Goal: Task Accomplishment & Management: Use online tool/utility

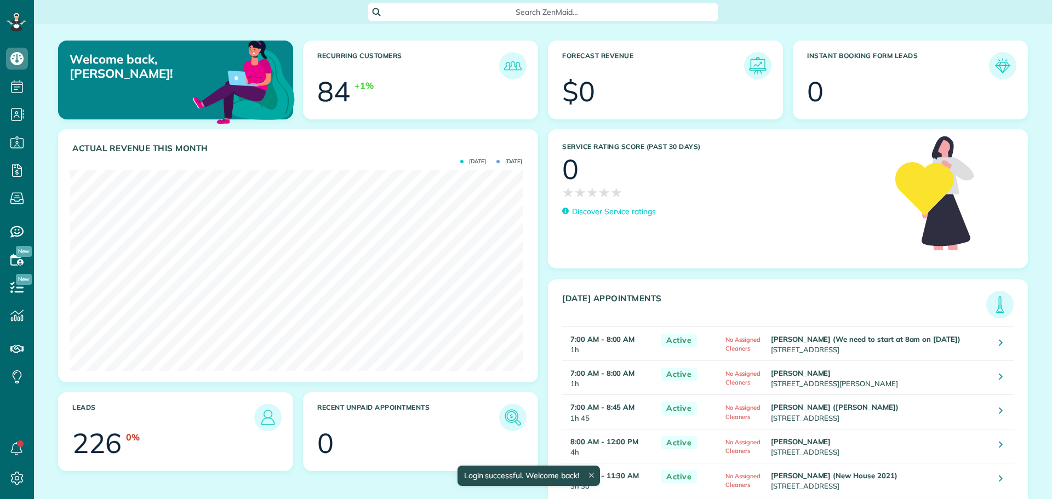
scroll to position [201, 453]
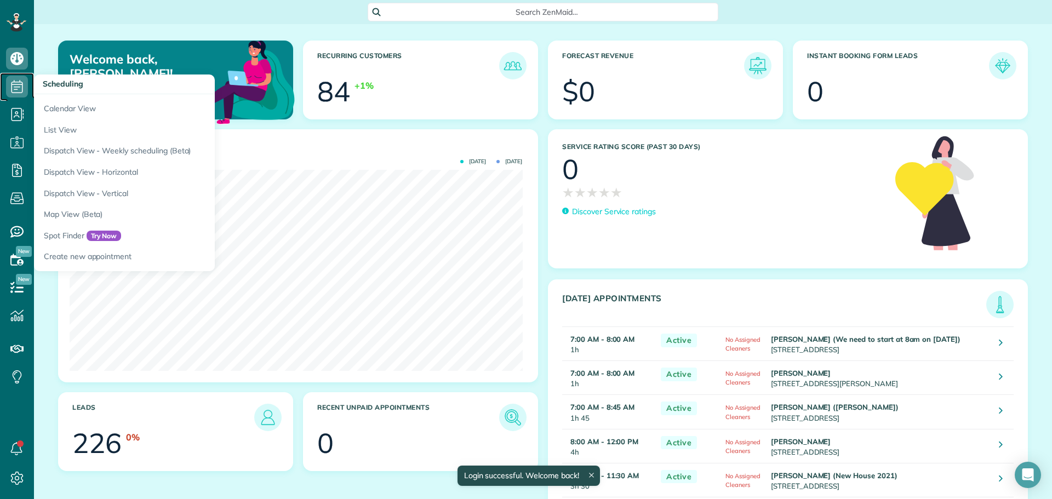
click at [16, 89] on use at bounding box center [18, 86] width 12 height 13
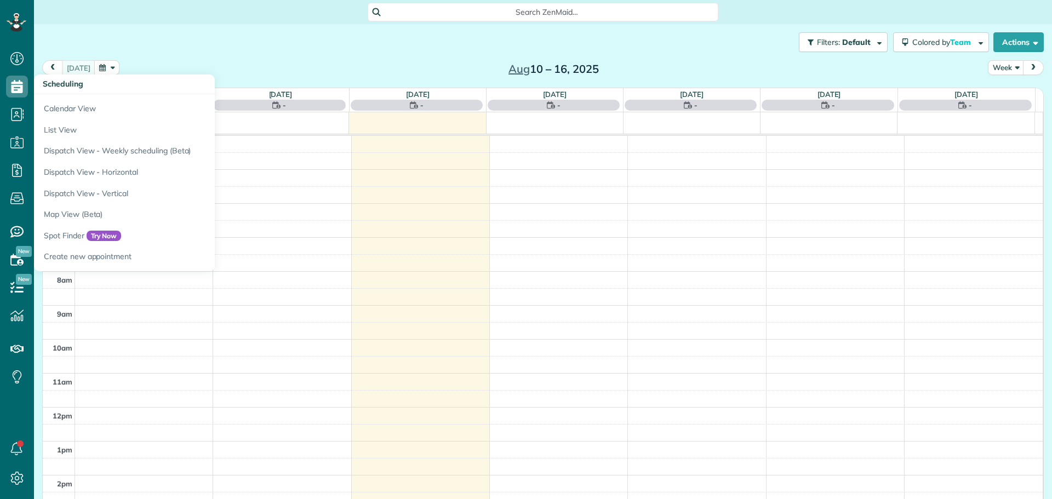
scroll to position [102, 0]
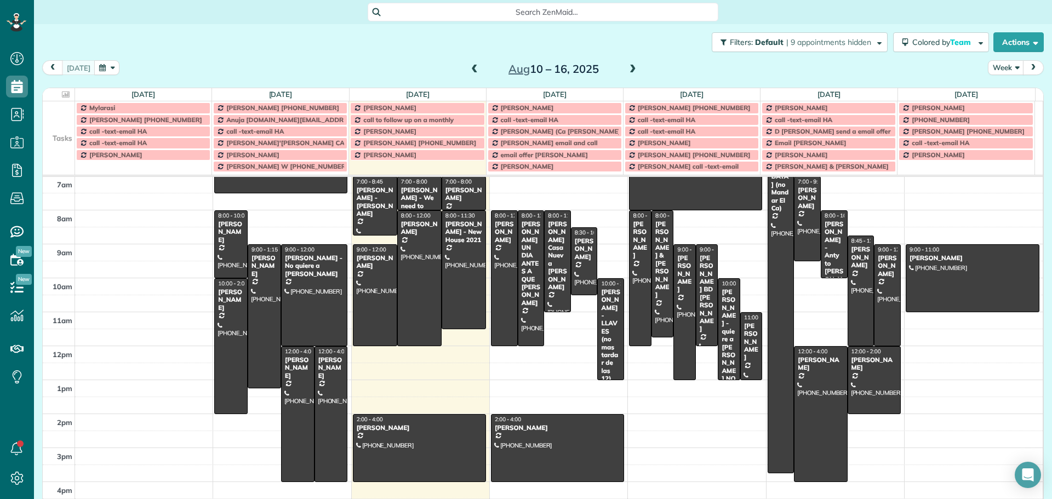
click at [60, 124] on td at bounding box center [59, 120] width 32 height 12
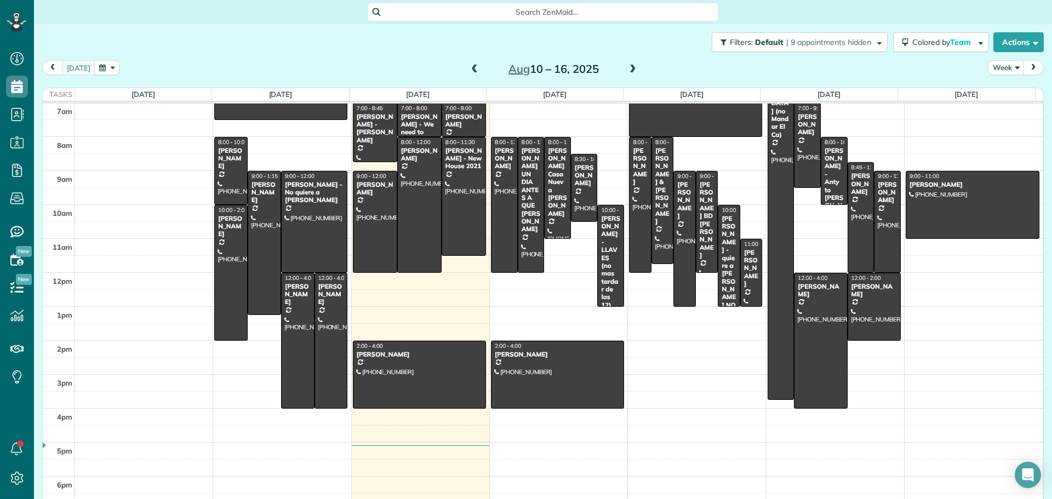
click at [103, 65] on button "button" at bounding box center [106, 67] width 25 height 15
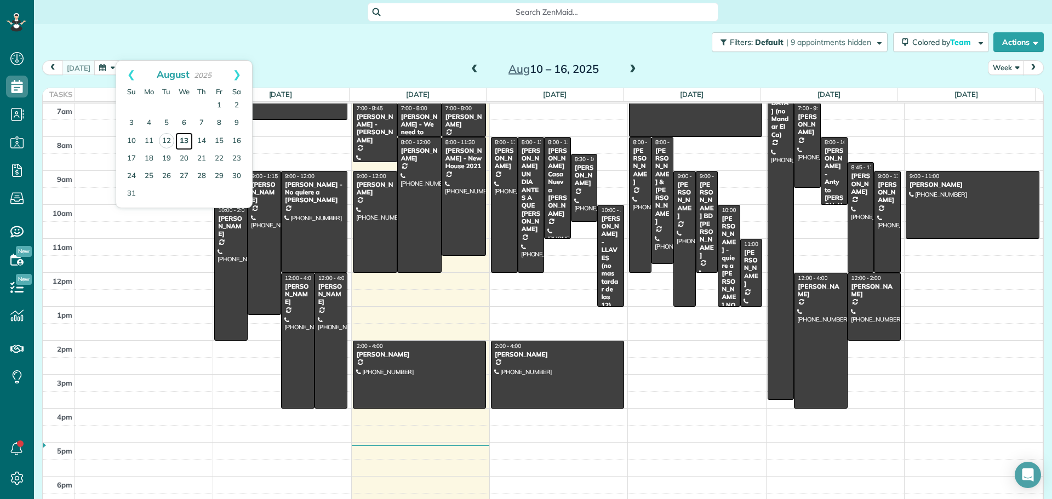
click at [185, 137] on link "13" at bounding box center [184, 142] width 18 height 18
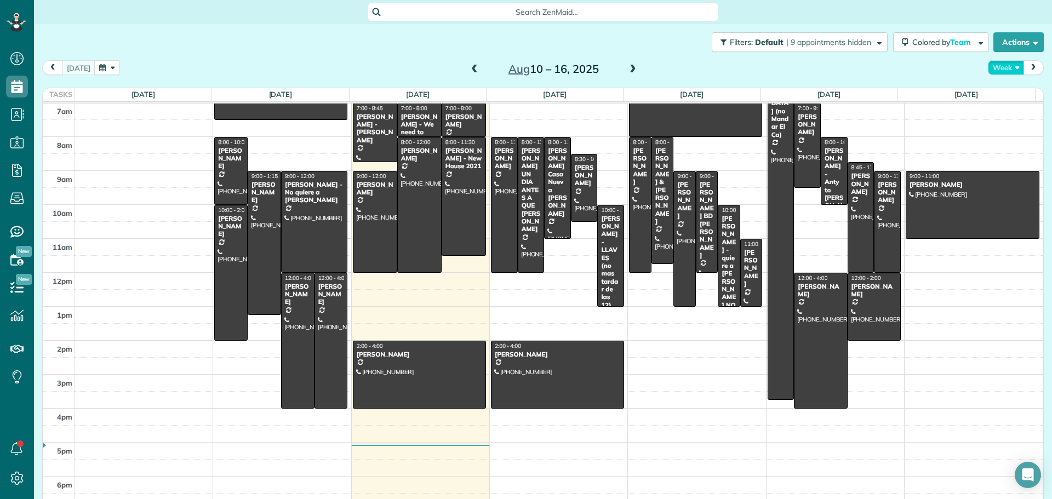
click at [1003, 61] on button "Week" at bounding box center [1006, 67] width 36 height 15
click at [995, 95] on link "Day" at bounding box center [1032, 93] width 87 height 22
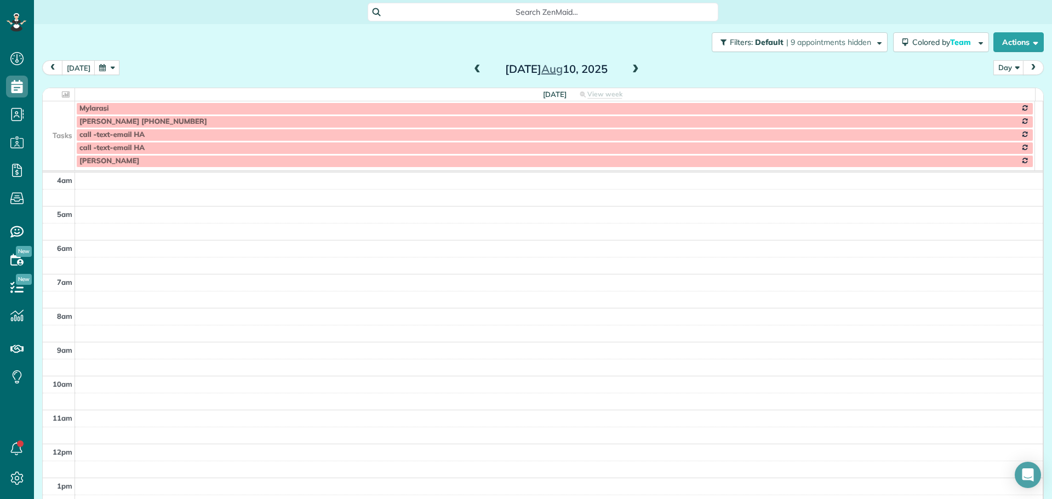
scroll to position [102, 0]
click at [630, 67] on span at bounding box center [636, 70] width 12 height 10
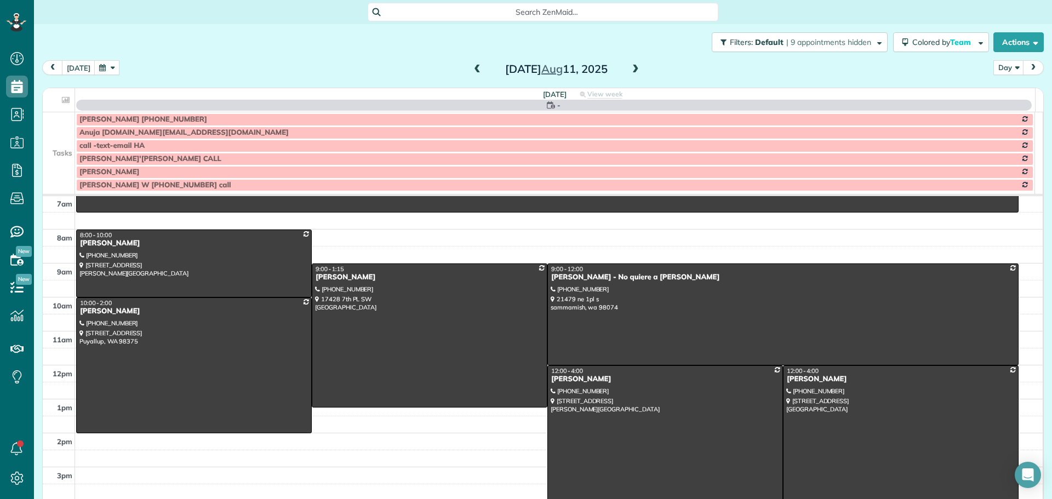
click at [630, 67] on span at bounding box center [636, 70] width 12 height 10
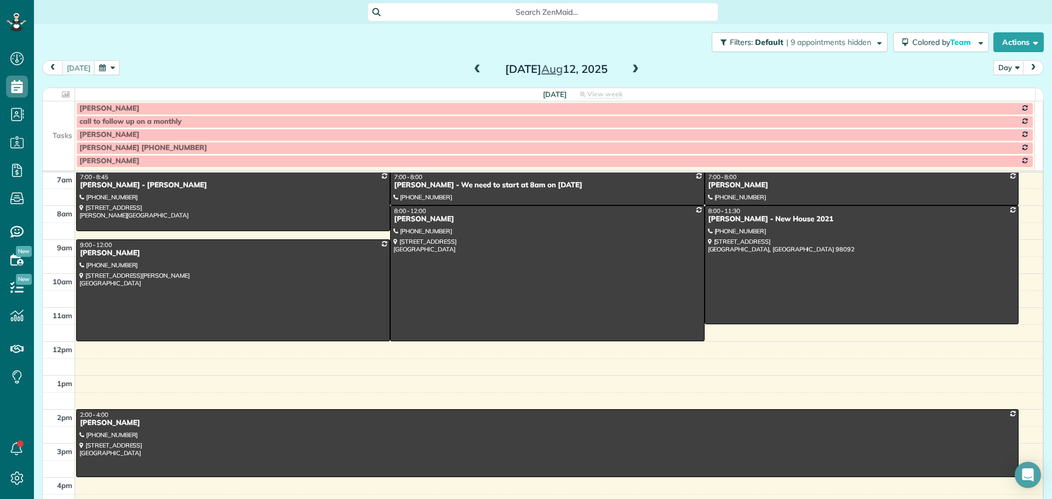
click at [630, 67] on span at bounding box center [636, 70] width 12 height 10
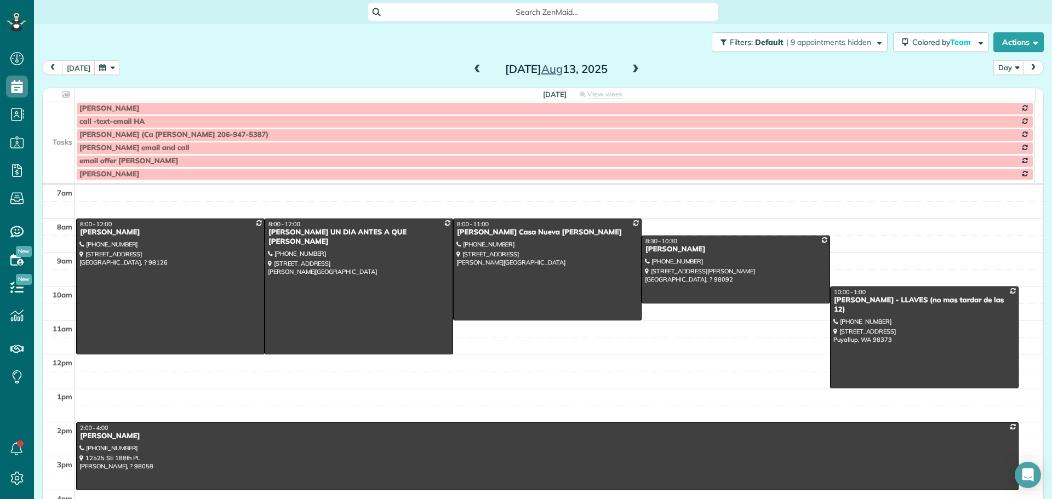
click at [70, 133] on td at bounding box center [59, 134] width 32 height 13
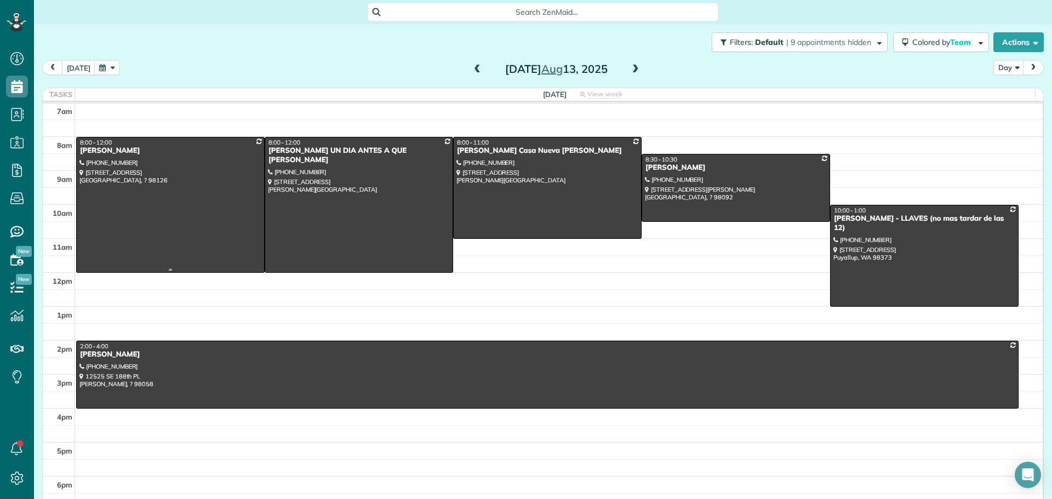
click at [154, 224] on div at bounding box center [170, 205] width 187 height 135
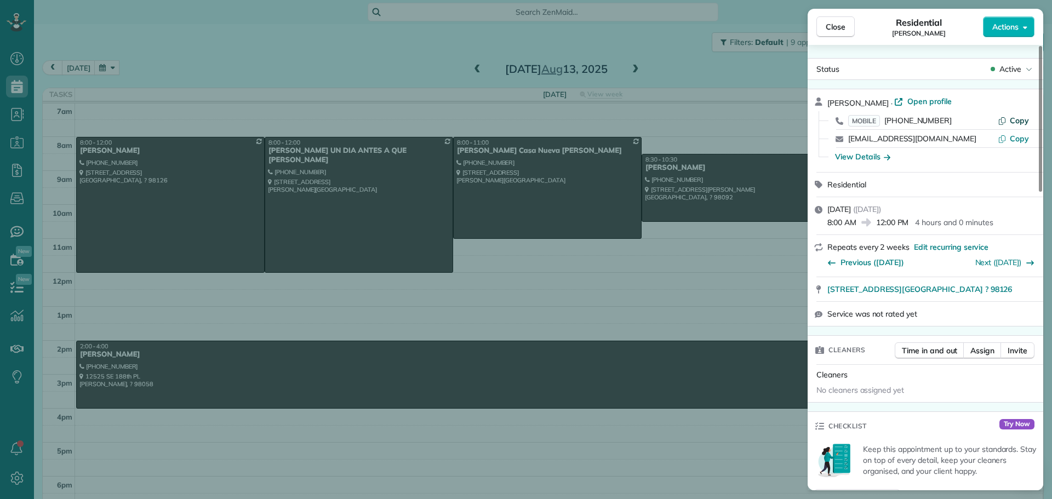
click at [1013, 121] on span "Copy" at bounding box center [1019, 121] width 19 height 10
drag, startPoint x: 833, startPoint y: 292, endPoint x: 973, endPoint y: 290, distance: 139.8
click at [973, 290] on div "8212 37th AVE SW Seattle ? 98126 Open in maps Open in maps" at bounding box center [926, 289] width 236 height 24
click at [882, 155] on div "View Details" at bounding box center [862, 156] width 55 height 11
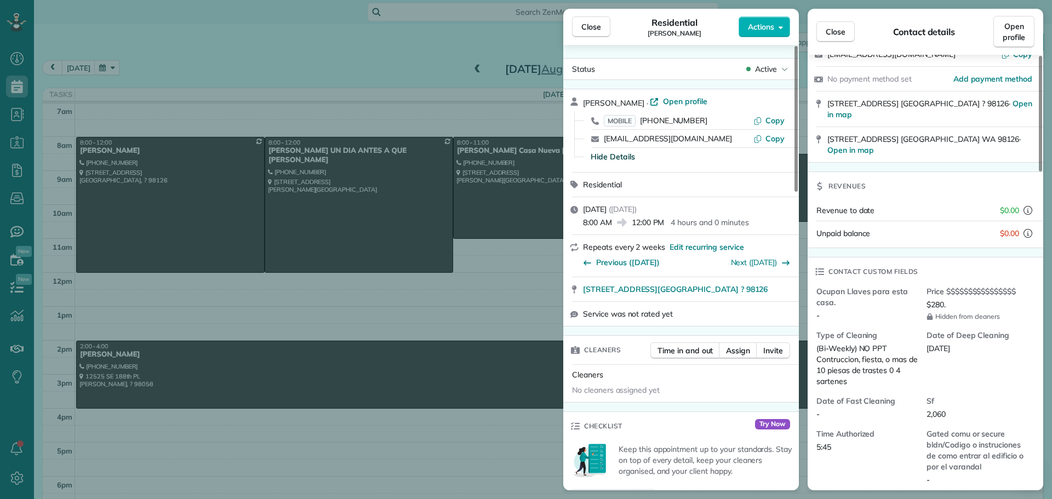
scroll to position [219, 0]
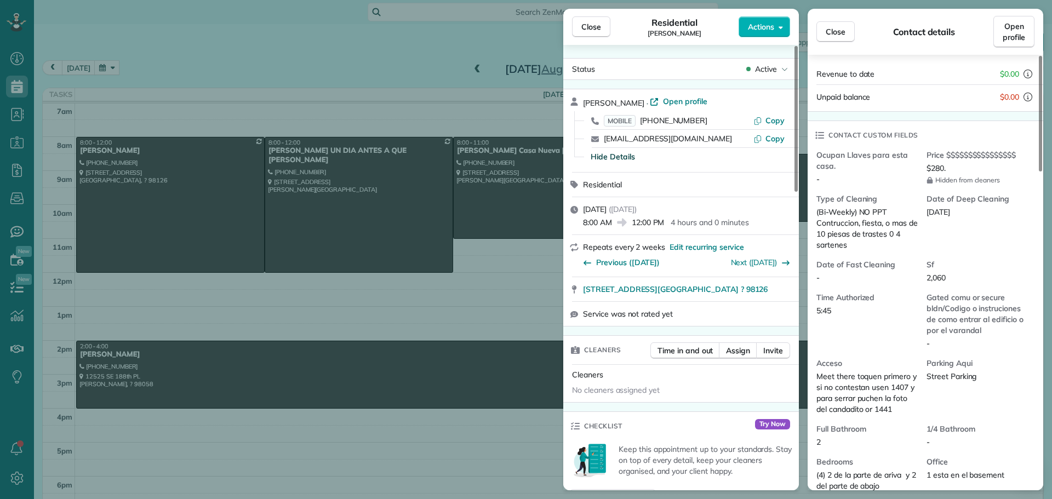
drag, startPoint x: 597, startPoint y: 26, endPoint x: 494, endPoint y: 77, distance: 115.2
click at [596, 26] on span "Close" at bounding box center [591, 26] width 20 height 11
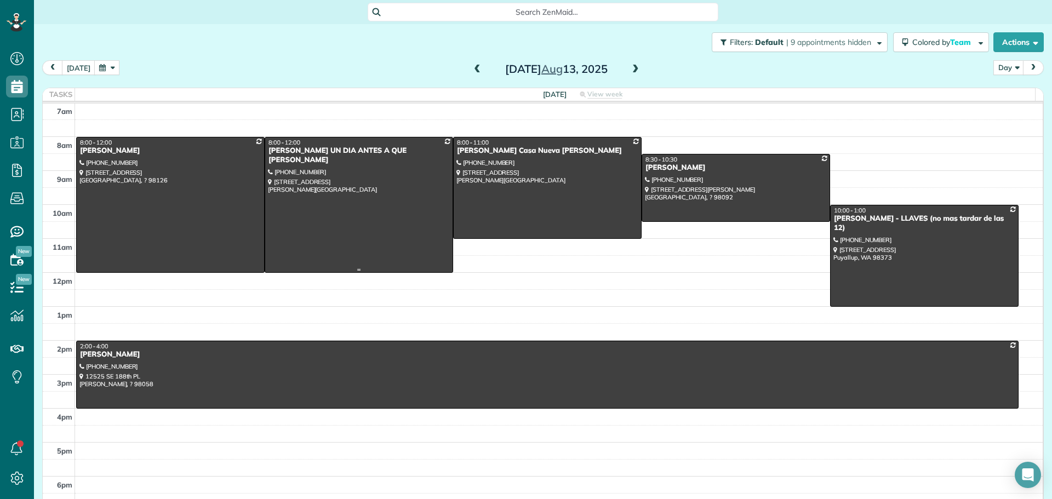
click at [392, 193] on div at bounding box center [358, 205] width 187 height 135
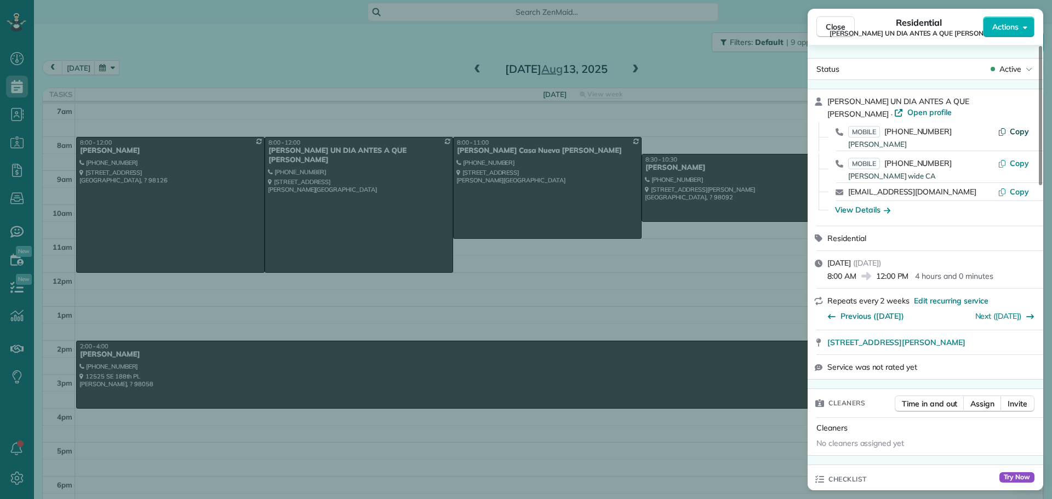
click at [1017, 129] on span "Copy" at bounding box center [1019, 132] width 19 height 10
click at [1009, 161] on button "Copy" at bounding box center [1013, 163] width 31 height 11
drag, startPoint x: 824, startPoint y: 344, endPoint x: 1019, endPoint y: 344, distance: 195.6
click at [1019, 344] on div "29503 215th Avenue Southeast Kent WA 98042 Open in maps Open in maps" at bounding box center [926, 342] width 236 height 24
click at [860, 214] on div "View Details" at bounding box center [862, 209] width 55 height 11
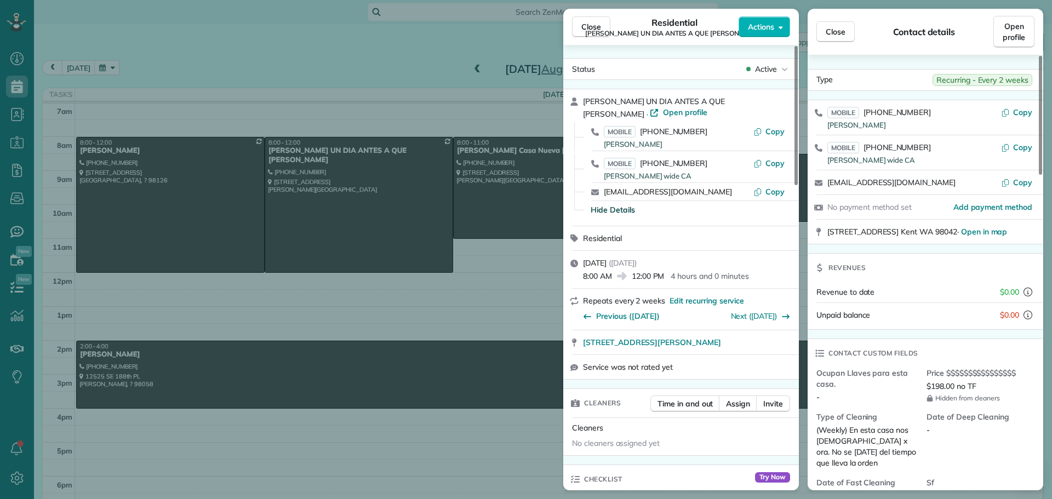
scroll to position [111, 0]
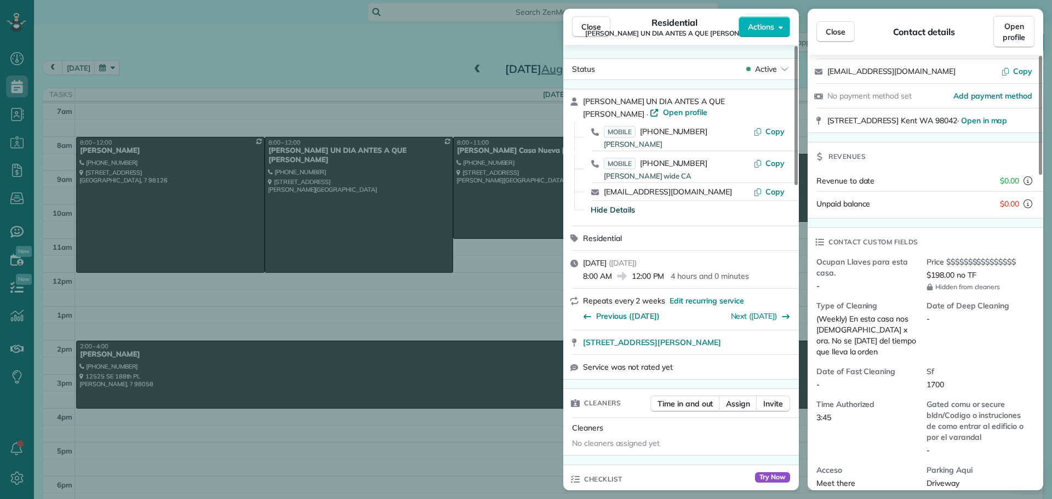
drag, startPoint x: 581, startPoint y: 22, endPoint x: 542, endPoint y: 79, distance: 69.8
click at [581, 22] on span "Close" at bounding box center [591, 26] width 20 height 11
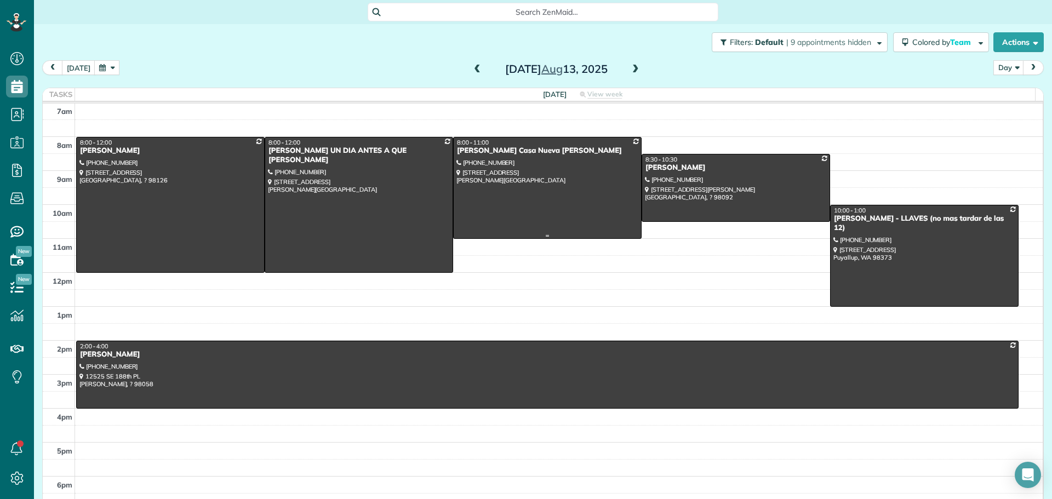
click at [526, 167] on div at bounding box center [547, 188] width 187 height 101
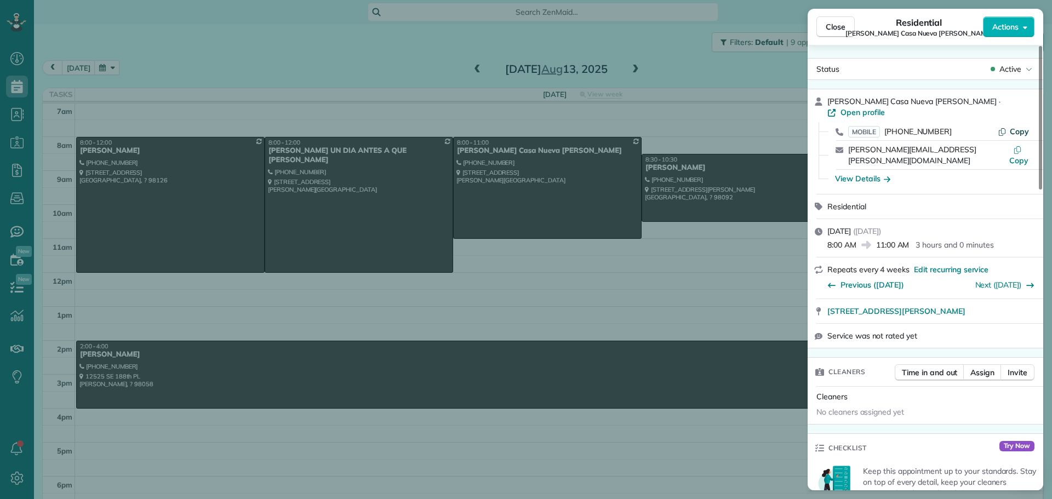
drag, startPoint x: 1020, startPoint y: 119, endPoint x: 1006, endPoint y: 116, distance: 15.2
click at [1019, 127] on span "Copy" at bounding box center [1019, 132] width 19 height 10
drag, startPoint x: 825, startPoint y: 295, endPoint x: 981, endPoint y: 291, distance: 155.7
click at [981, 299] on div "17507 64th AVE W Lynwood WA 98037 Open in maps Open in maps" at bounding box center [926, 311] width 236 height 24
click at [862, 173] on div "View Details" at bounding box center [862, 178] width 55 height 11
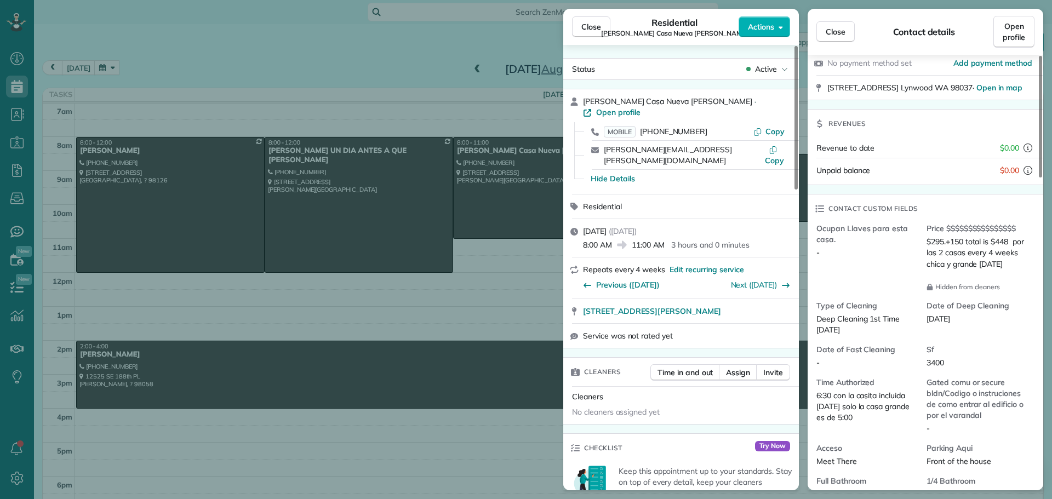
scroll to position [219, 0]
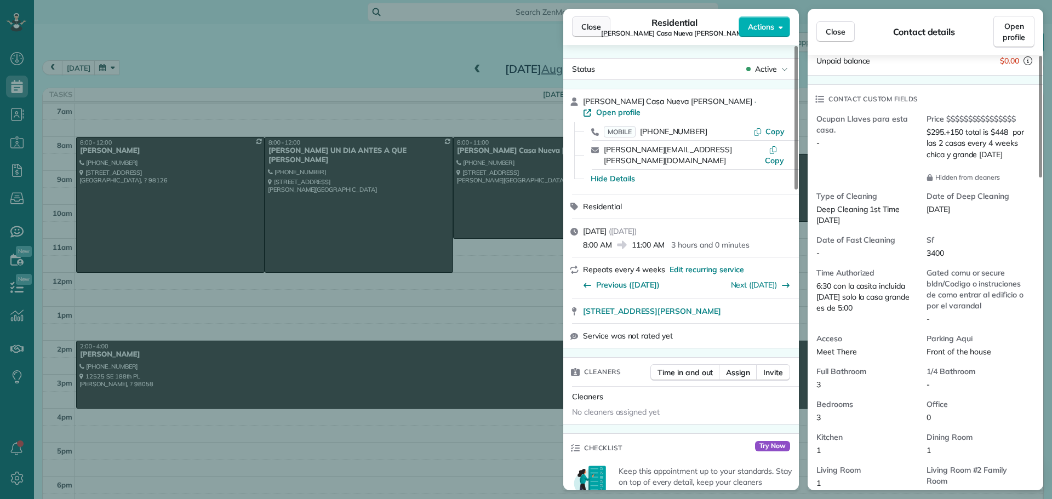
click at [602, 25] on button "Close" at bounding box center [591, 26] width 38 height 21
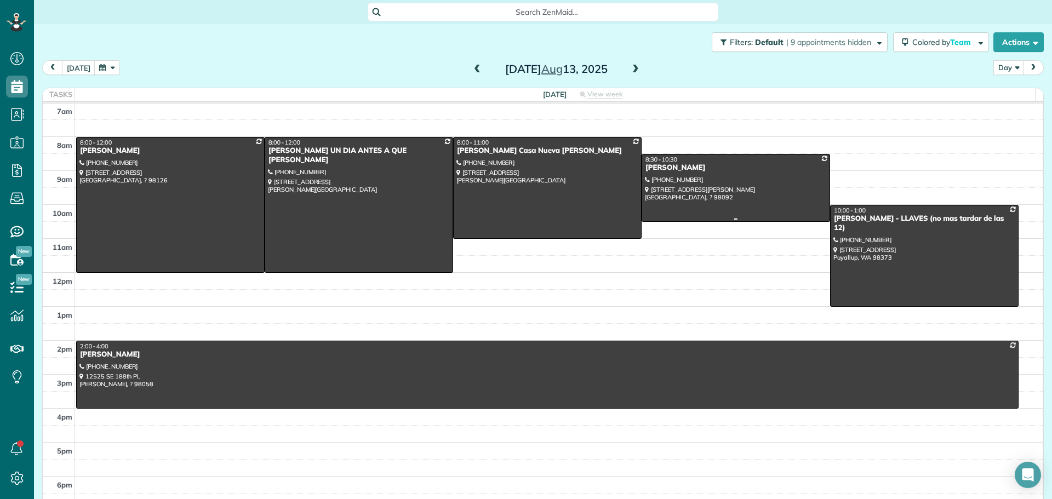
click at [754, 184] on div at bounding box center [735, 188] width 187 height 67
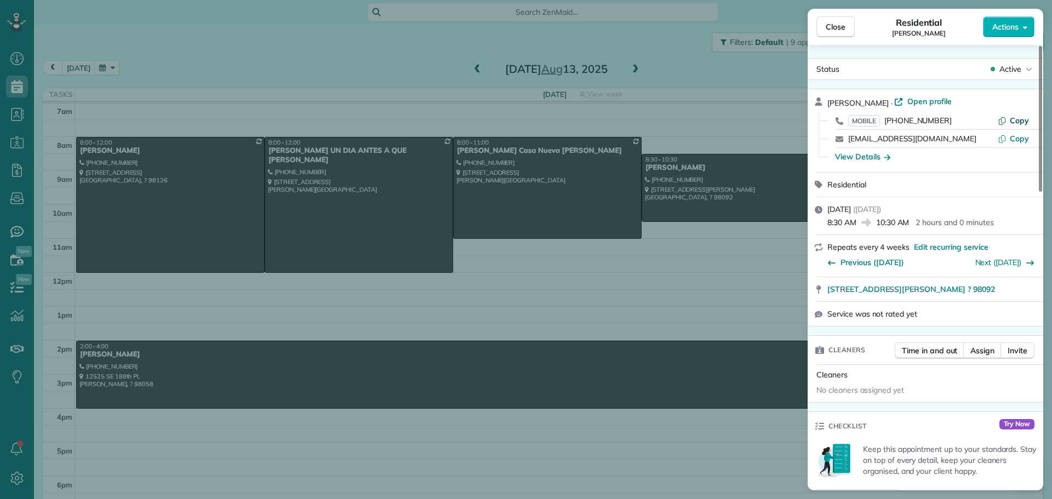
click at [1024, 120] on span "Copy" at bounding box center [1019, 121] width 19 height 10
drag, startPoint x: 825, startPoint y: 288, endPoint x: 966, endPoint y: 284, distance: 140.9
click at [964, 284] on div "5220 Quincy AVE SE Auburn ? 98092 Open in maps Open in maps" at bounding box center [926, 289] width 236 height 24
click at [852, 160] on div "View Details" at bounding box center [862, 156] width 55 height 11
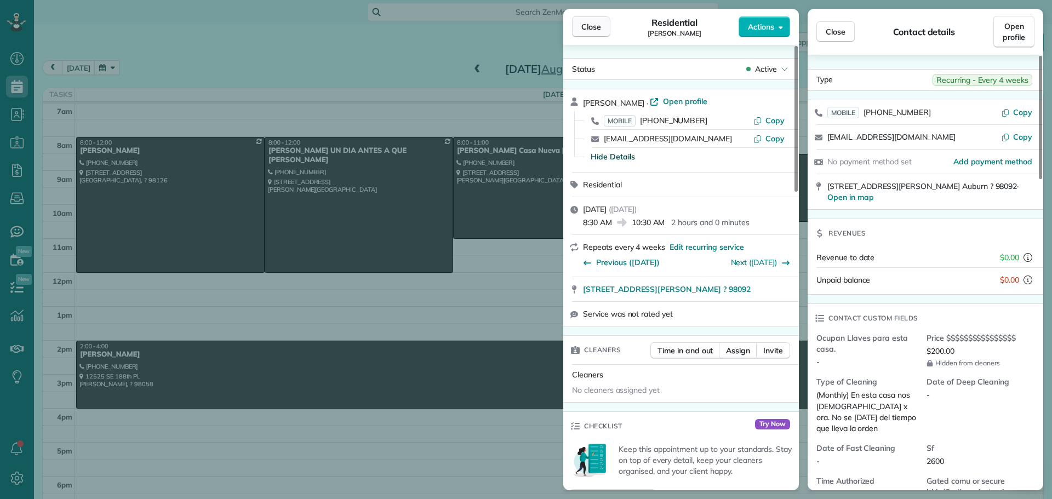
click at [589, 27] on span "Close" at bounding box center [591, 26] width 20 height 11
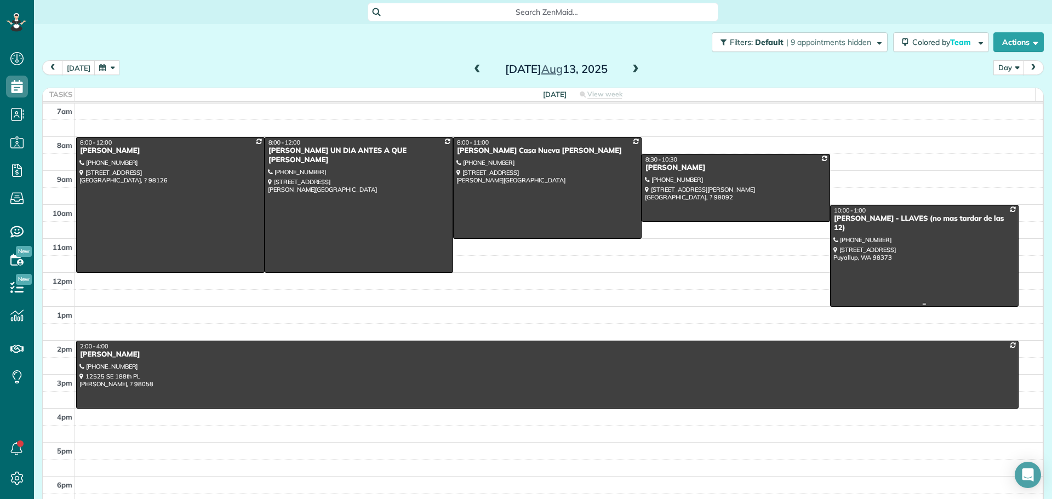
click at [870, 227] on div at bounding box center [924, 256] width 187 height 101
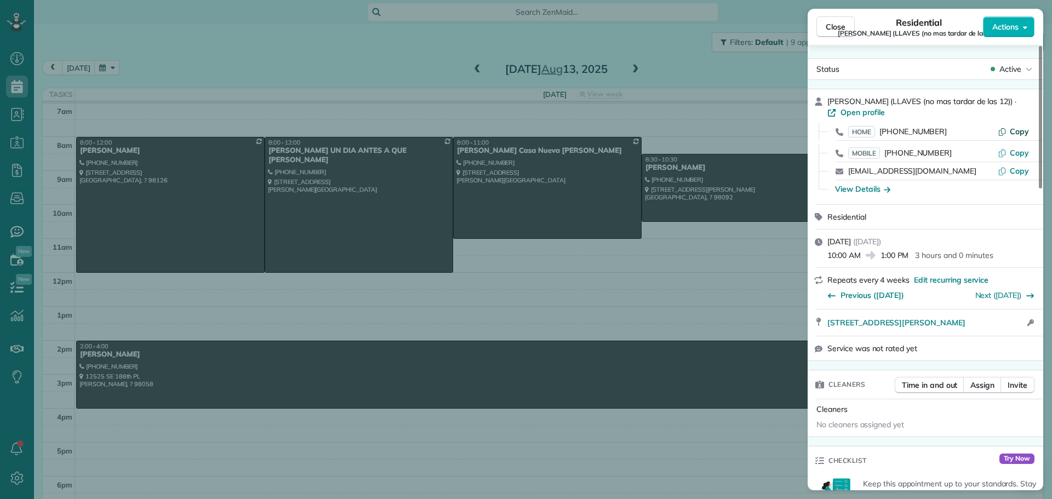
click at [1023, 131] on span "Copy" at bounding box center [1019, 132] width 19 height 10
click at [1018, 150] on span "Copy" at bounding box center [1019, 153] width 19 height 10
drag, startPoint x: 826, startPoint y: 323, endPoint x: 968, endPoint y: 322, distance: 141.4
click at [968, 322] on div "13318 80th Ave E Puyallup WA 98373 Open in maps Open in maps Open access inform…" at bounding box center [926, 323] width 236 height 26
click at [867, 184] on div "View Details" at bounding box center [862, 189] width 55 height 11
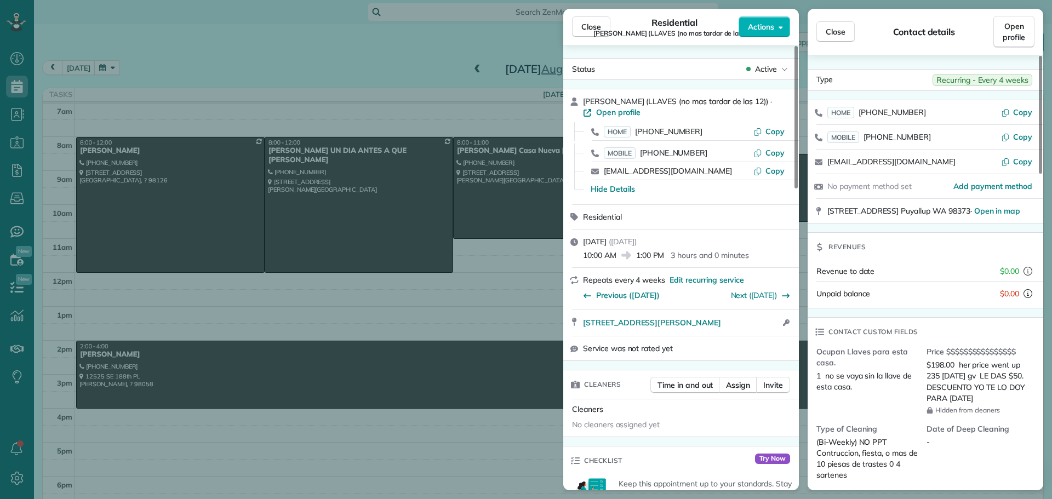
scroll to position [165, 0]
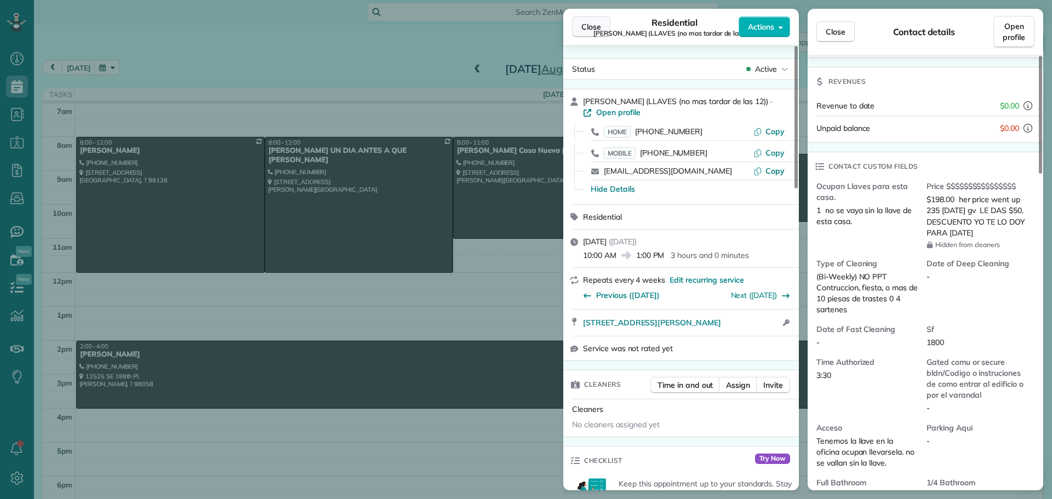
drag, startPoint x: 592, startPoint y: 18, endPoint x: 572, endPoint y: 30, distance: 23.1
click at [592, 18] on button "Close" at bounding box center [591, 26] width 38 height 21
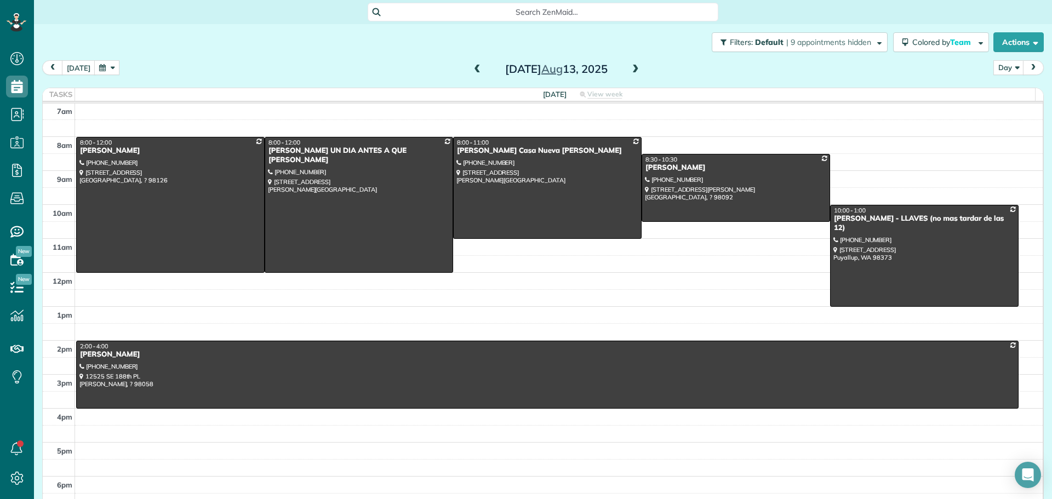
click at [631, 70] on span at bounding box center [636, 70] width 12 height 10
